Goal: Transaction & Acquisition: Purchase product/service

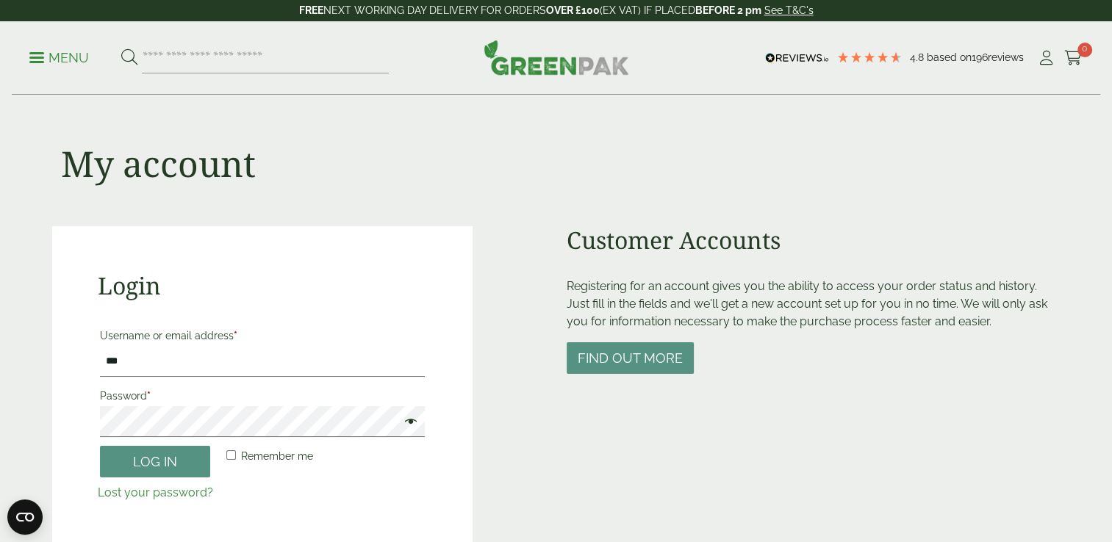
type input "**********"
click at [407, 422] on span at bounding box center [407, 424] width 19 height 18
click at [192, 460] on button "Log in" at bounding box center [155, 462] width 110 height 32
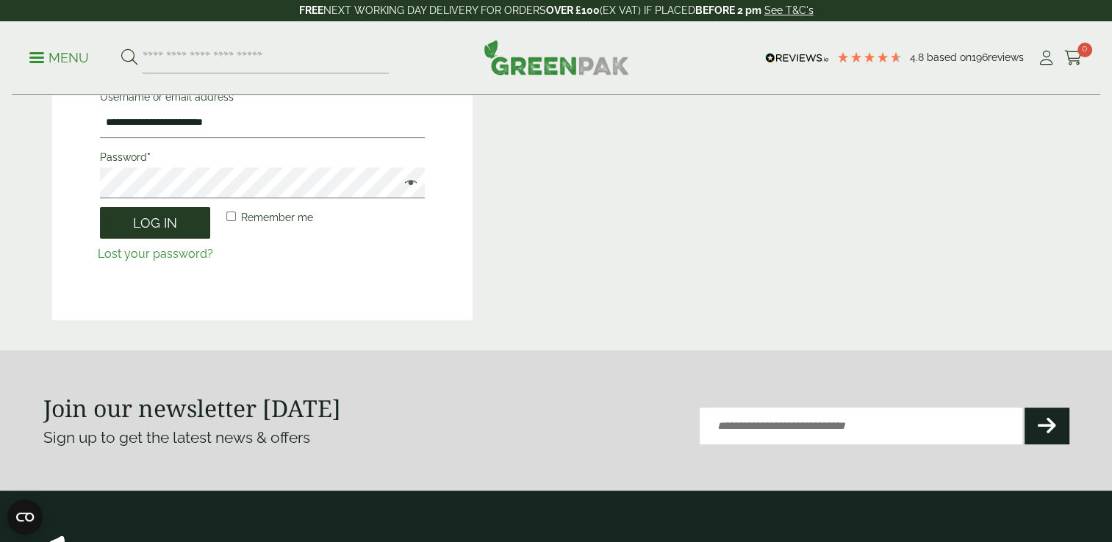
click at [161, 227] on button "Log in" at bounding box center [155, 223] width 110 height 32
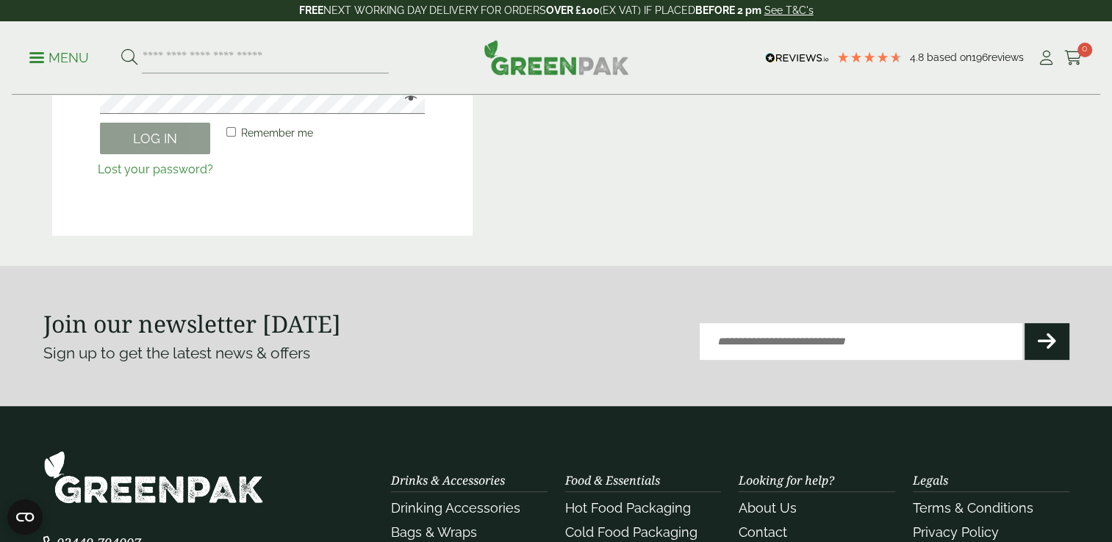
scroll to position [239, 0]
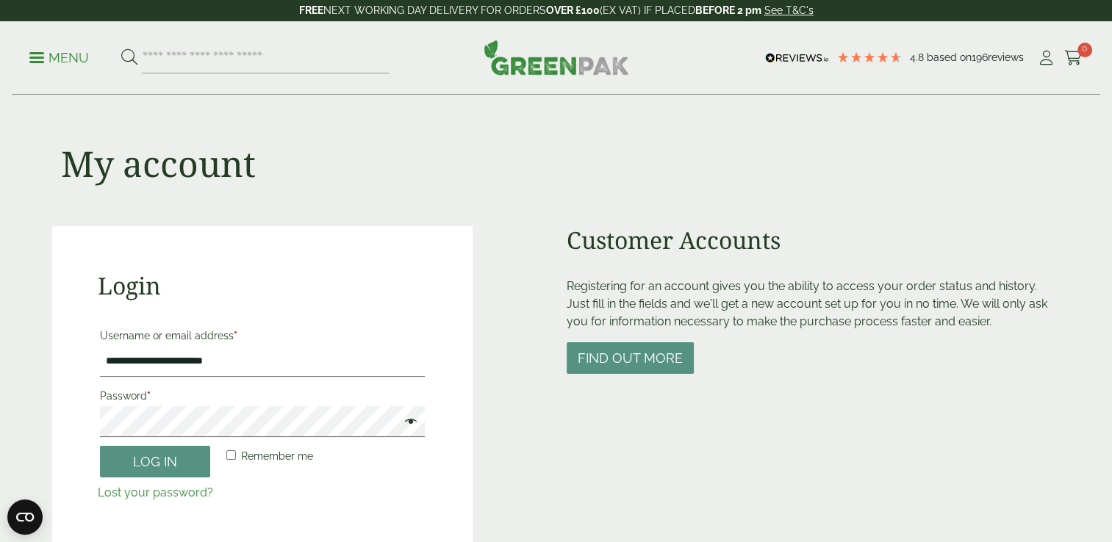
click at [409, 420] on span at bounding box center [407, 424] width 19 height 18
drag, startPoint x: 154, startPoint y: 466, endPoint x: 173, endPoint y: 467, distance: 19.1
click at [154, 466] on button "Log in" at bounding box center [155, 462] width 110 height 32
click at [241, 454] on span "Remember me" at bounding box center [277, 457] width 72 height 12
click at [151, 467] on button "Log in" at bounding box center [155, 462] width 110 height 32
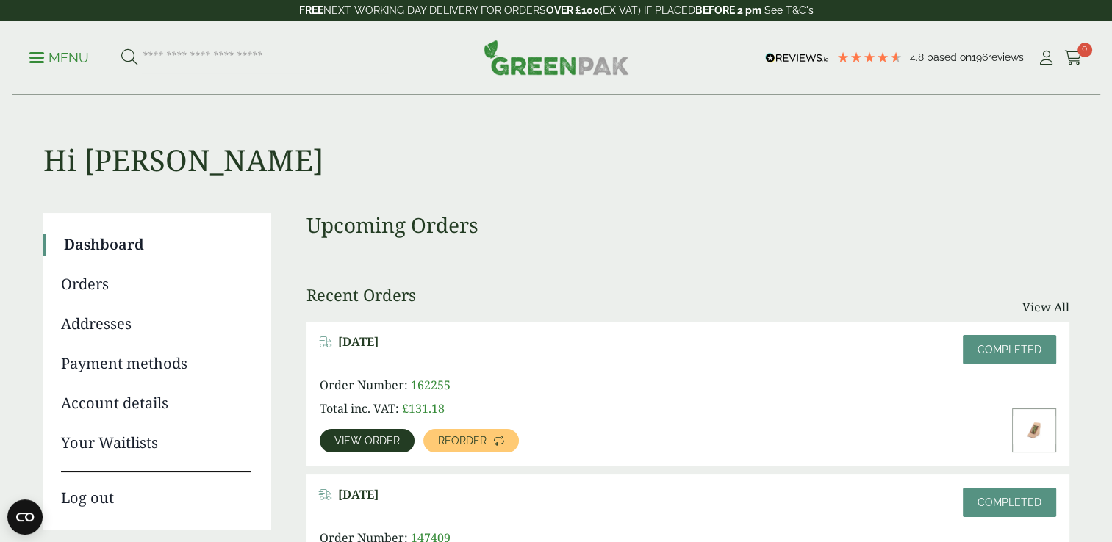
click at [386, 441] on span "View order" at bounding box center [366, 441] width 65 height 10
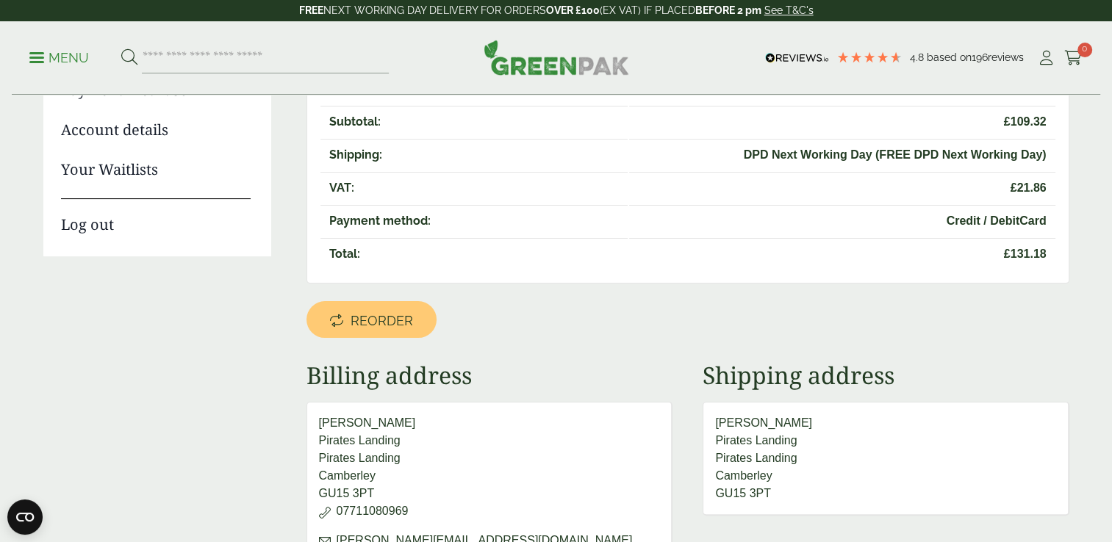
scroll to position [163, 0]
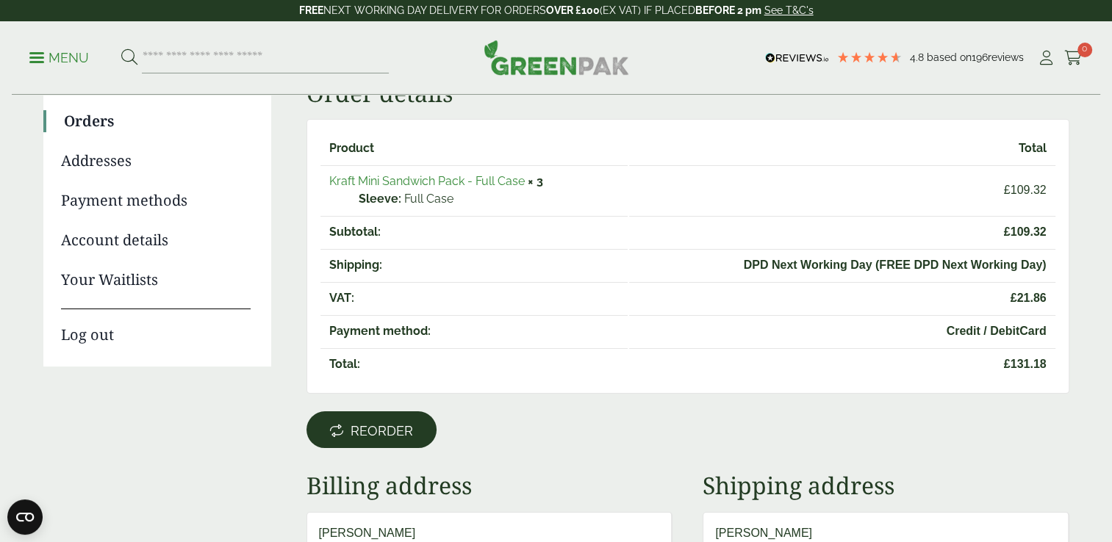
click at [394, 426] on span "Reorder" at bounding box center [382, 431] width 62 height 16
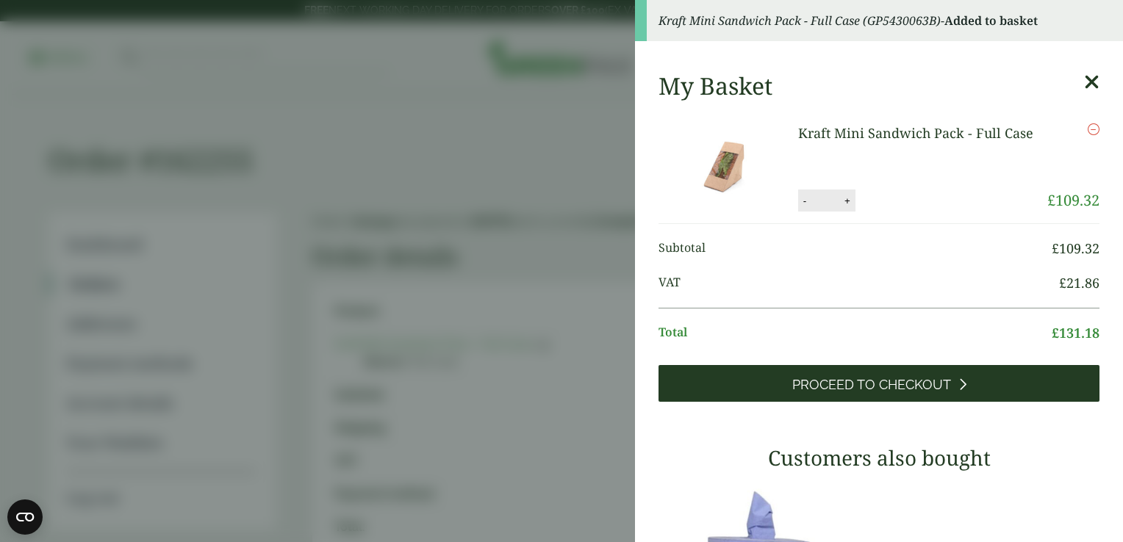
click at [894, 388] on span "Proceed to Checkout" at bounding box center [871, 385] width 159 height 16
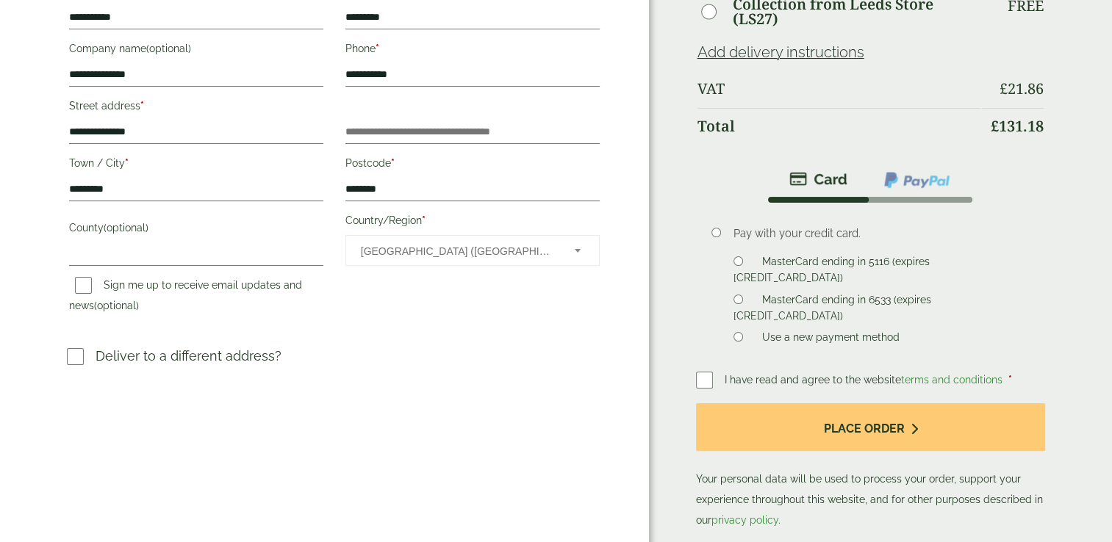
scroll to position [251, 0]
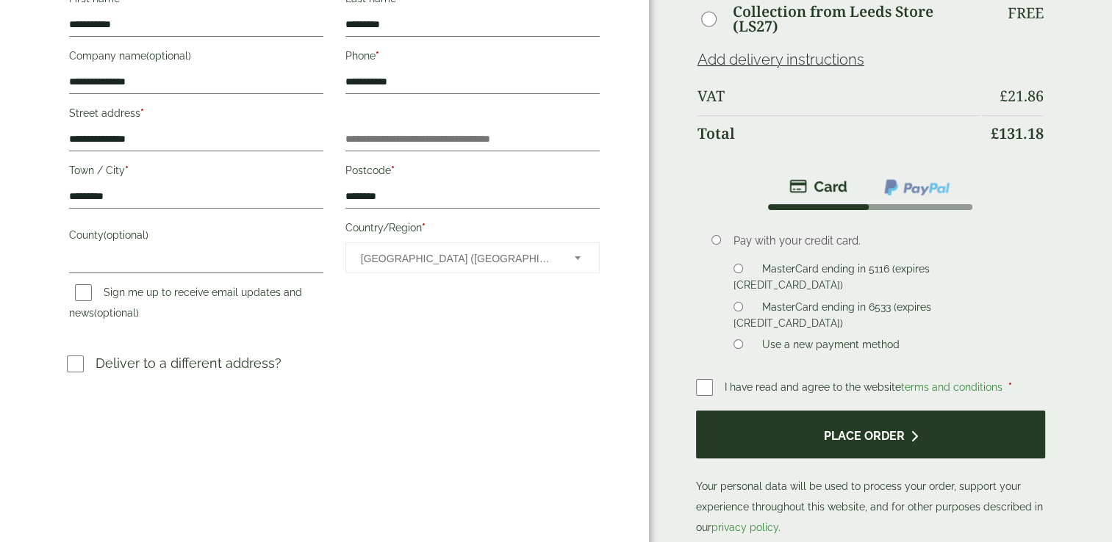
click at [930, 425] on button "Place order" at bounding box center [871, 435] width 350 height 48
